Goal: Task Accomplishment & Management: Use online tool/utility

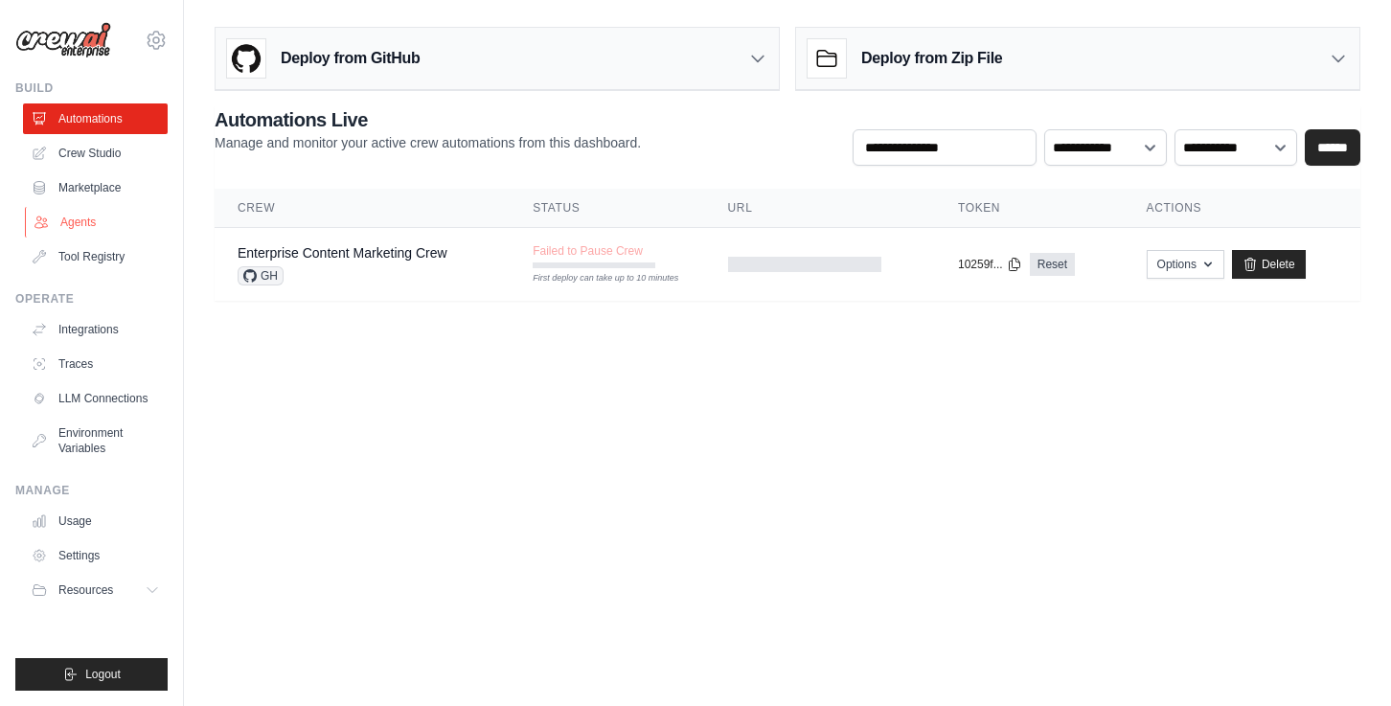
click at [93, 225] on link "Agents" at bounding box center [97, 222] width 145 height 31
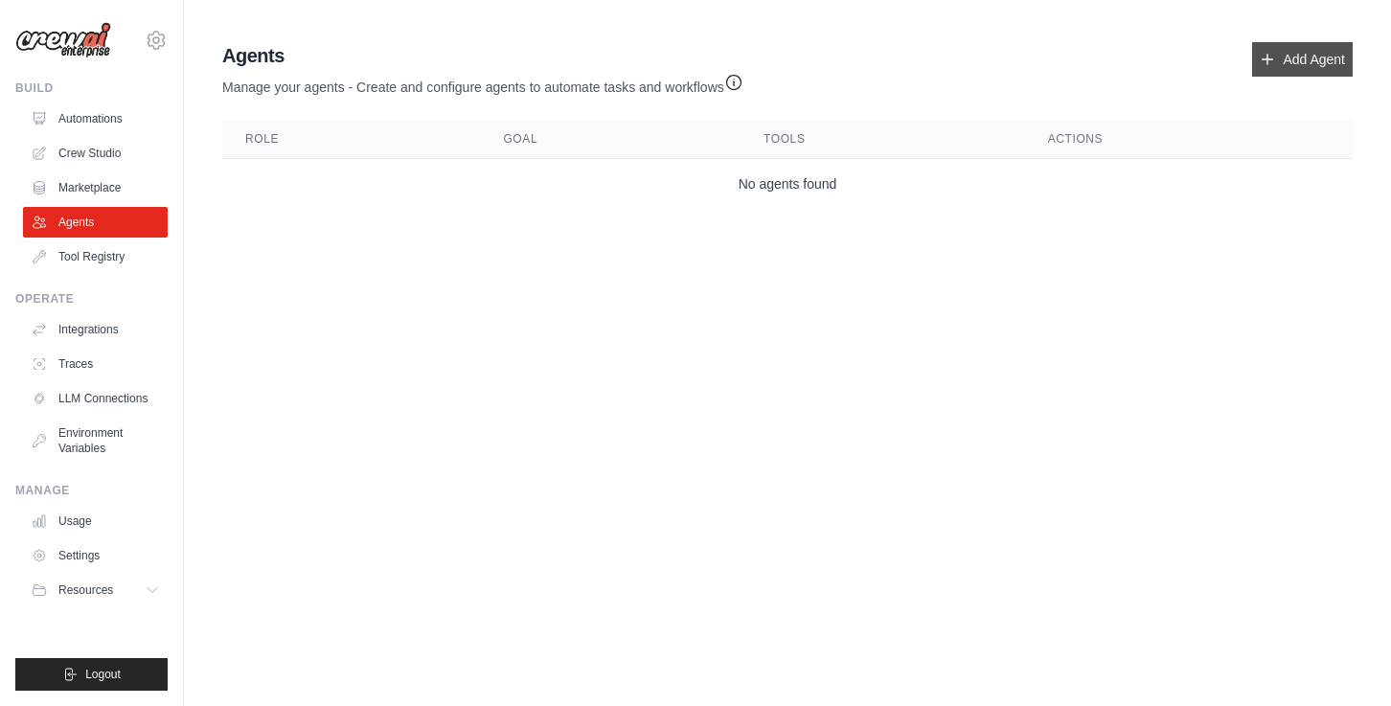
click at [1291, 52] on link "Add Agent" at bounding box center [1302, 59] width 101 height 34
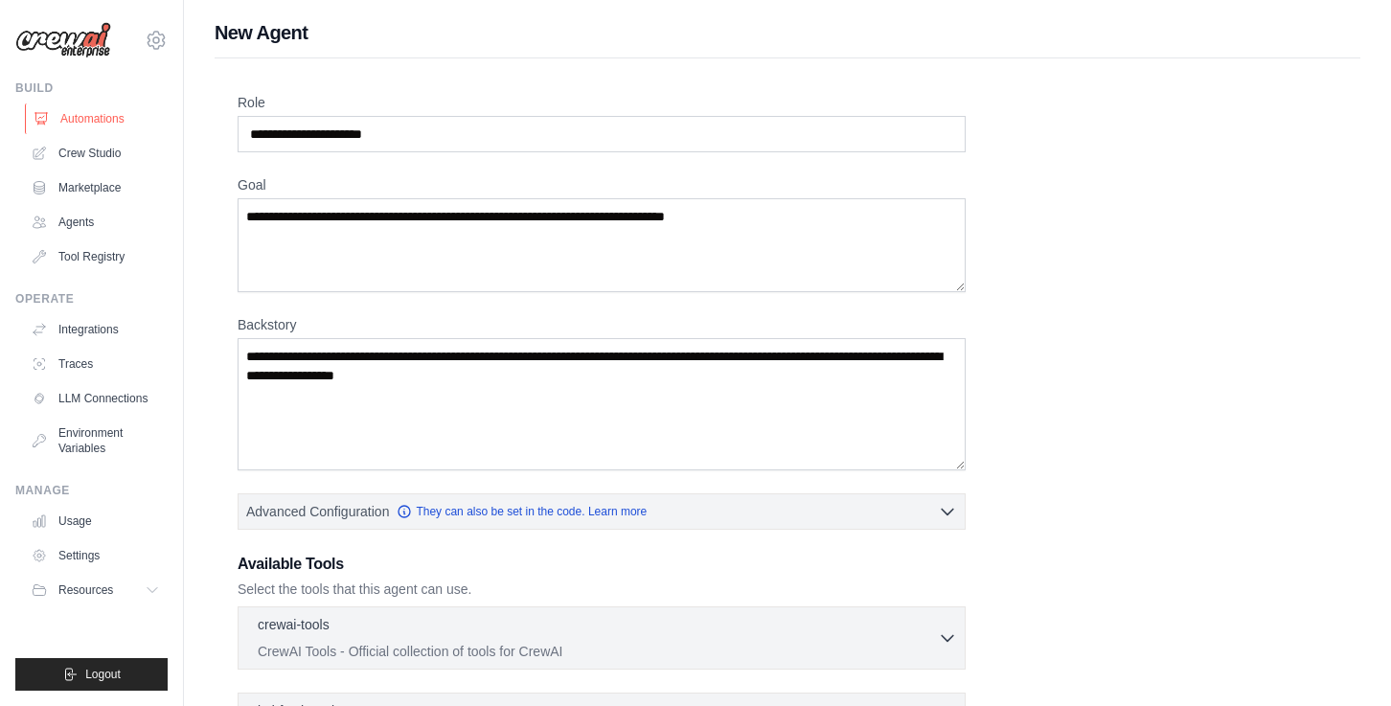
click at [93, 115] on link "Automations" at bounding box center [97, 118] width 145 height 31
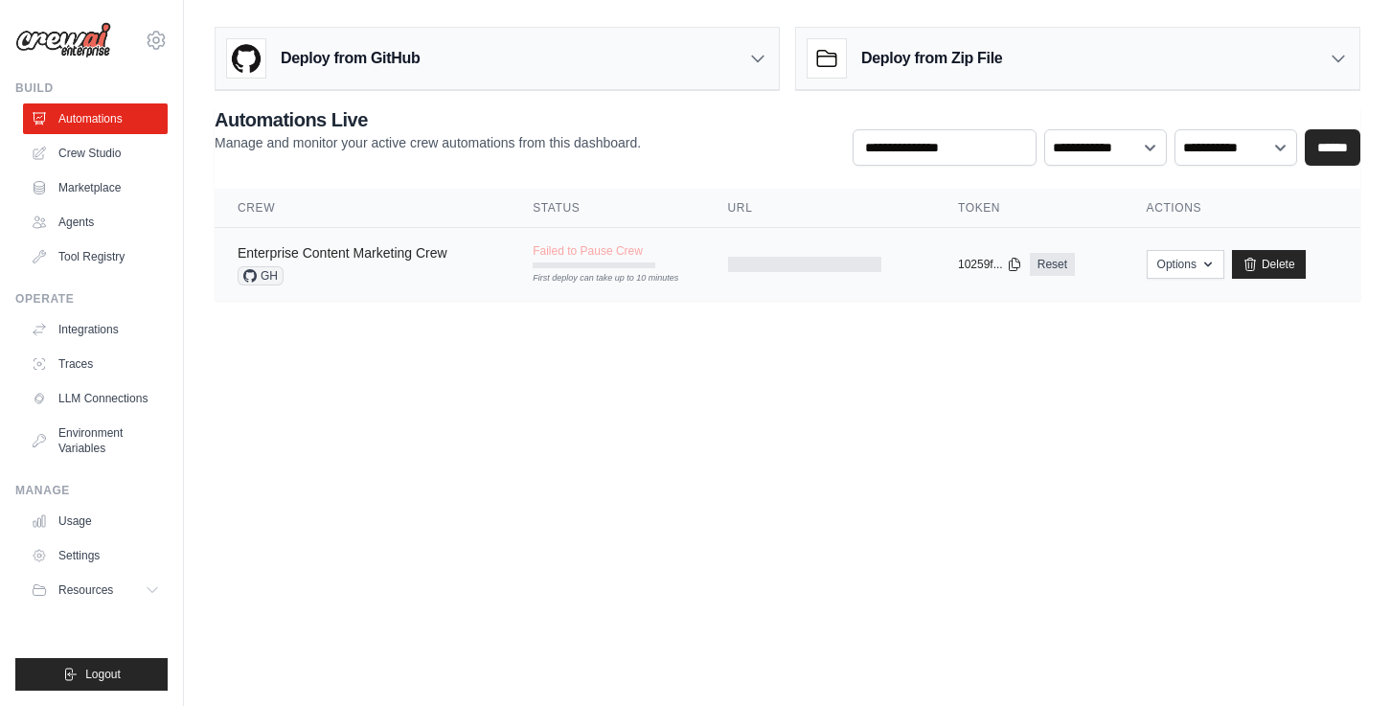
click at [400, 257] on link "Enterprise Content Marketing Crew" at bounding box center [343, 252] width 210 height 15
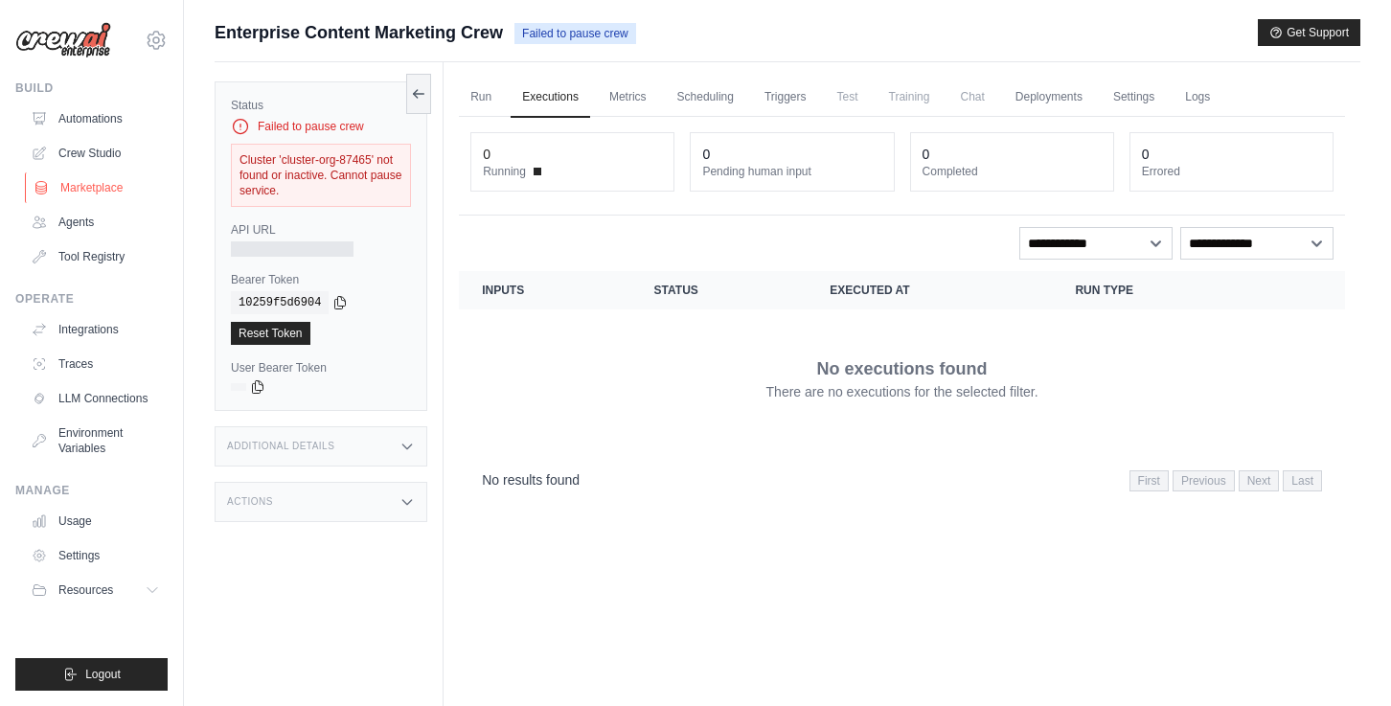
click at [115, 189] on link "Marketplace" at bounding box center [97, 187] width 145 height 31
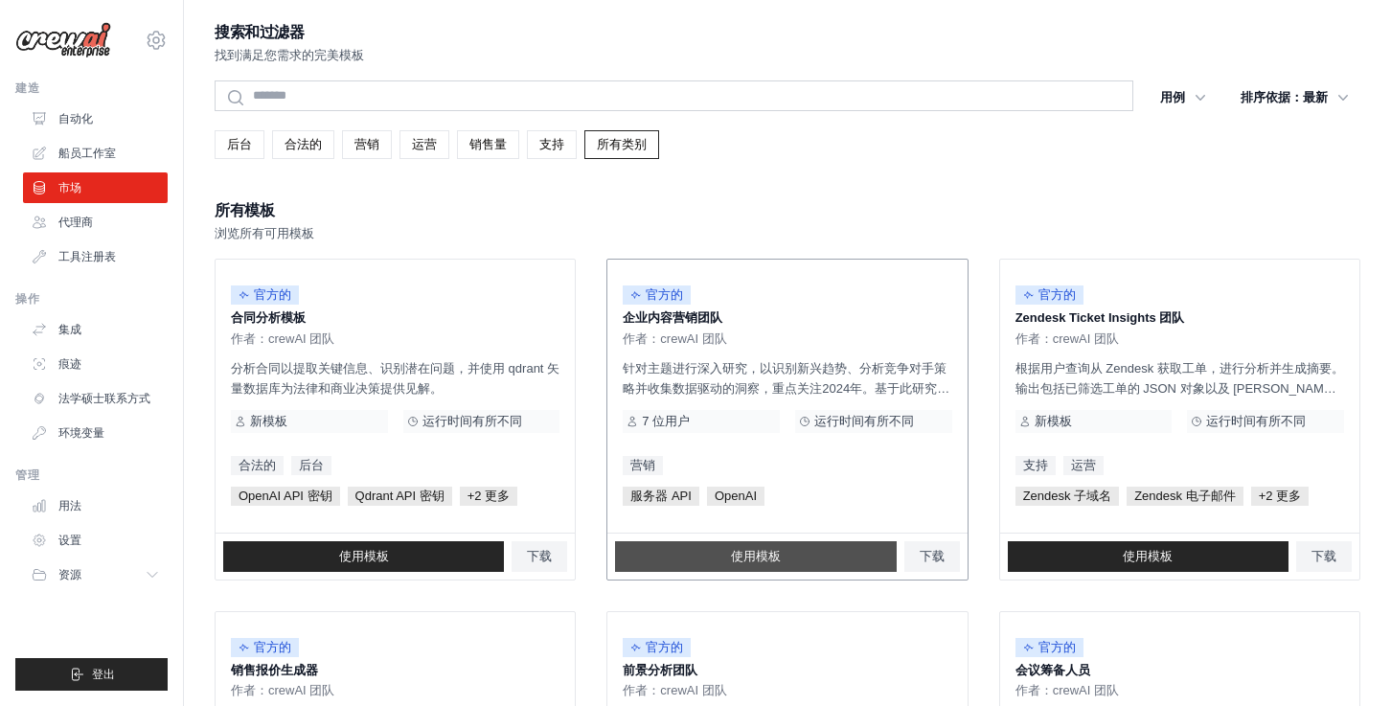
click at [775, 560] on font "使用模板" at bounding box center [756, 556] width 50 height 14
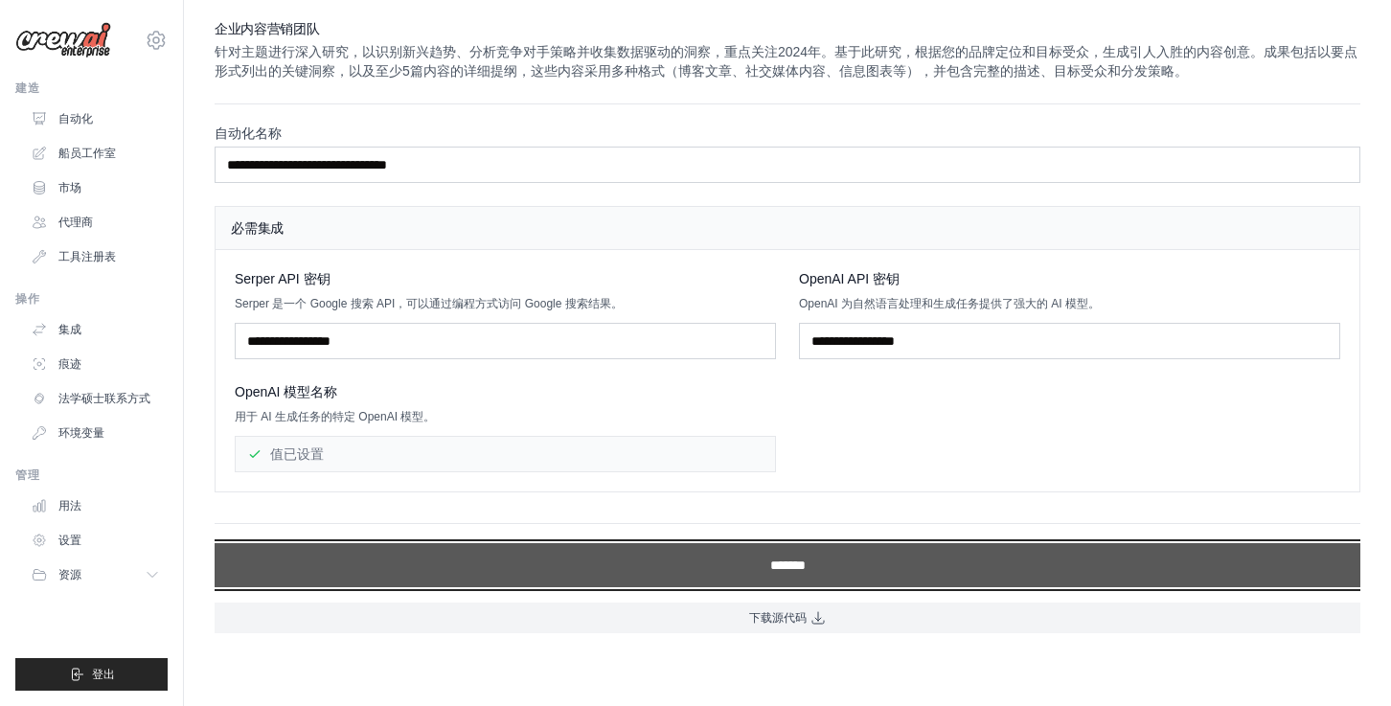
click at [761, 568] on input "*******" at bounding box center [788, 565] width 1146 height 44
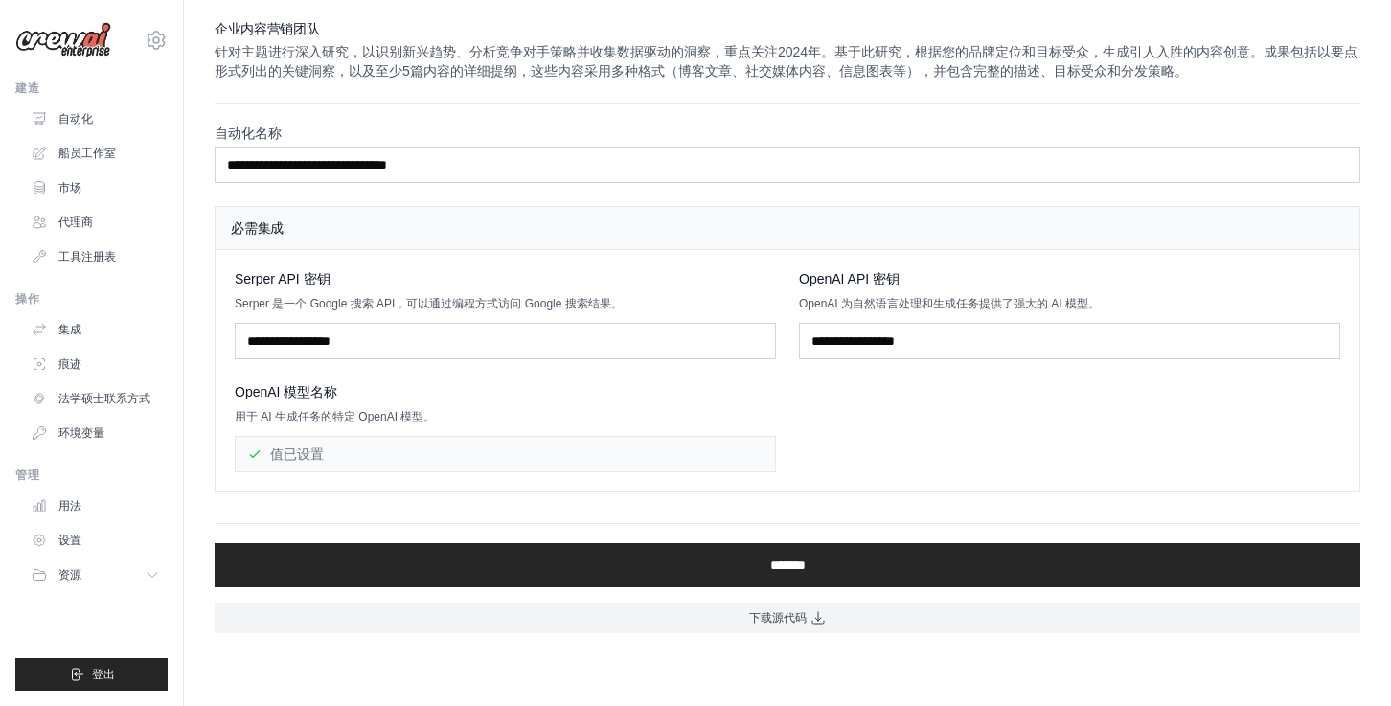
click at [676, 387] on div "OpenAI 模型名称" at bounding box center [505, 391] width 541 height 19
drag, startPoint x: 236, startPoint y: 278, endPoint x: 304, endPoint y: 278, distance: 68.0
click at [304, 278] on font "Serper API 密钥" at bounding box center [283, 278] width 96 height 15
copy font "Serper API"
